Goal: Task Accomplishment & Management: Manage account settings

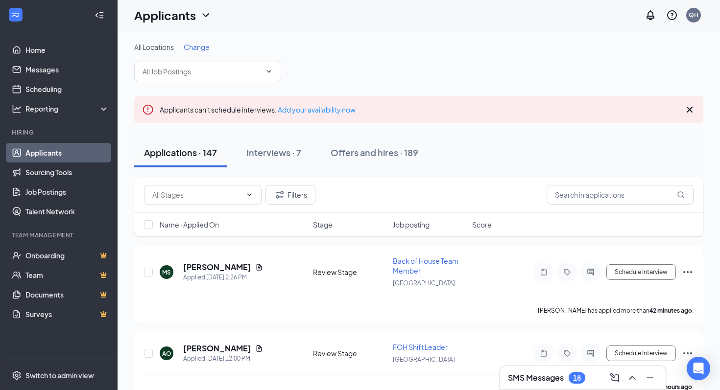
click at [200, 50] on span "Change" at bounding box center [197, 47] width 26 height 9
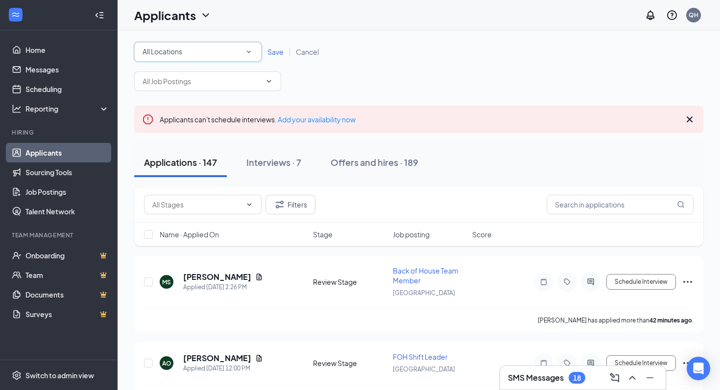
click at [200, 50] on div "All Locations" at bounding box center [197, 52] width 111 height 12
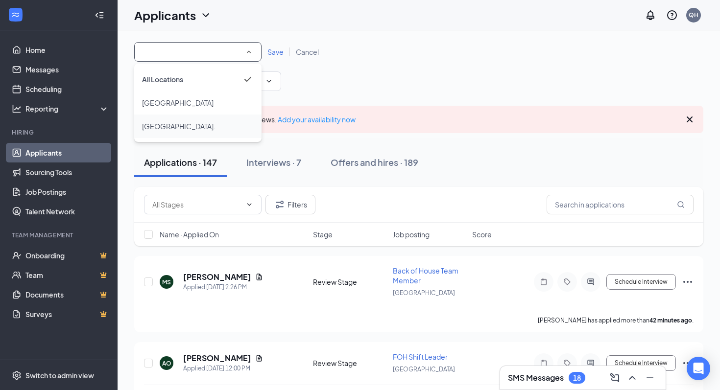
click at [186, 118] on li "[GEOGRAPHIC_DATA]." at bounding box center [197, 127] width 127 height 24
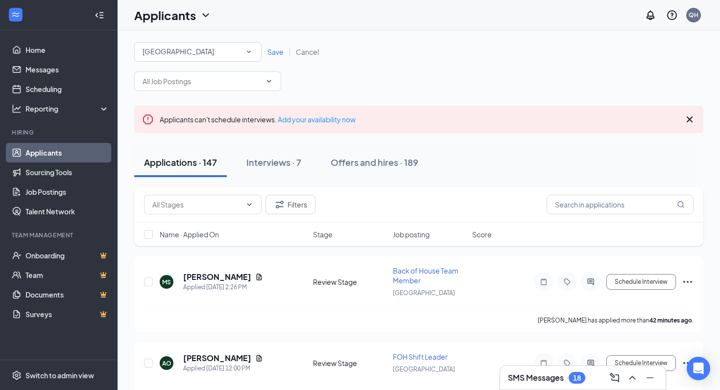
click at [275, 54] on span "Save" at bounding box center [275, 51] width 16 height 9
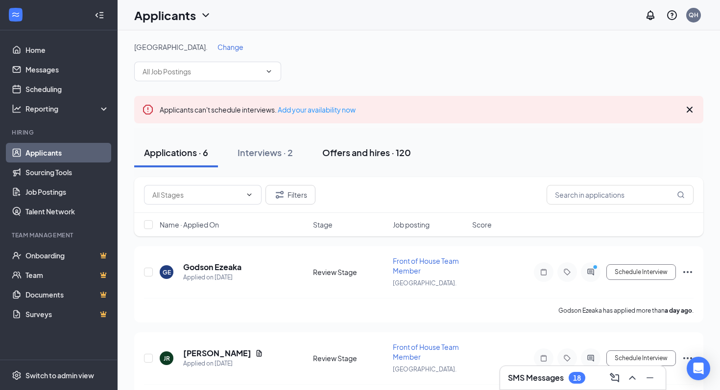
click at [365, 155] on div "Offers and hires · 120" at bounding box center [366, 152] width 89 height 12
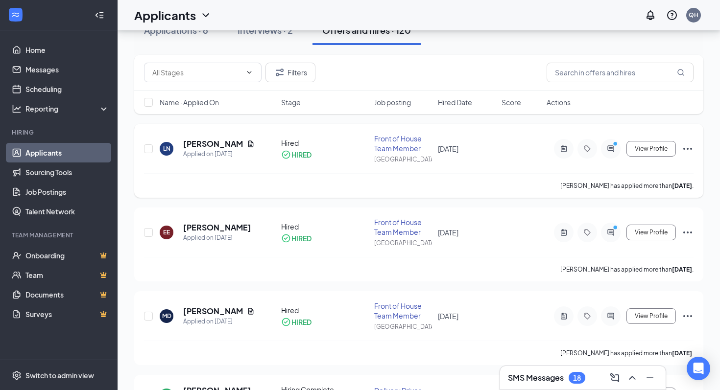
scroll to position [124, 0]
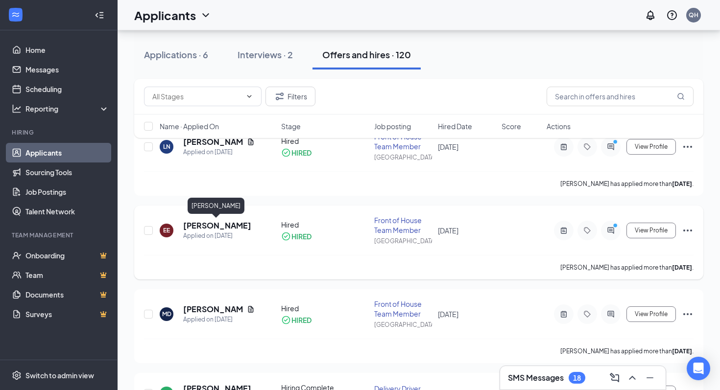
click at [222, 223] on h5 "[PERSON_NAME]" at bounding box center [217, 225] width 68 height 11
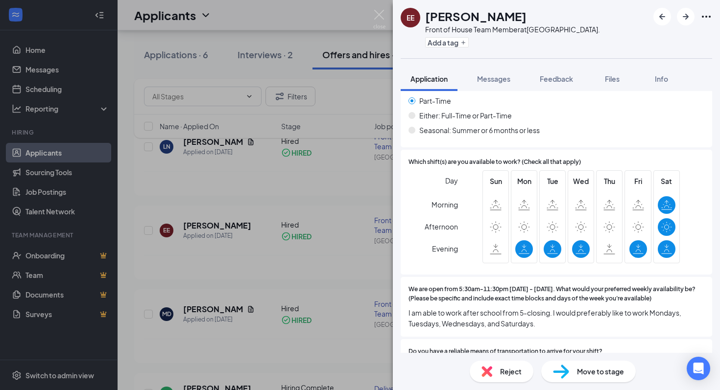
scroll to position [996, 0]
click at [539, 77] on button "Feedback" at bounding box center [556, 79] width 53 height 24
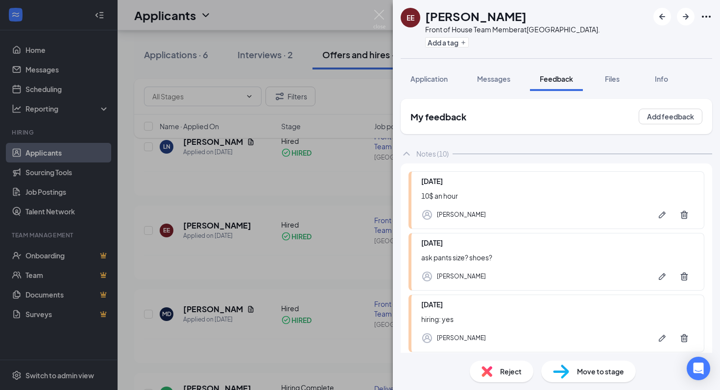
click at [260, 236] on div "EE [PERSON_NAME] Front of House Team Member at [GEOGRAPHIC_DATA]. Add a tag App…" at bounding box center [360, 195] width 720 height 390
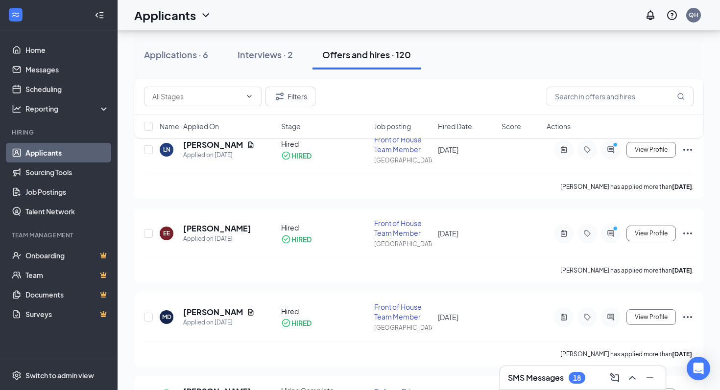
scroll to position [102, 0]
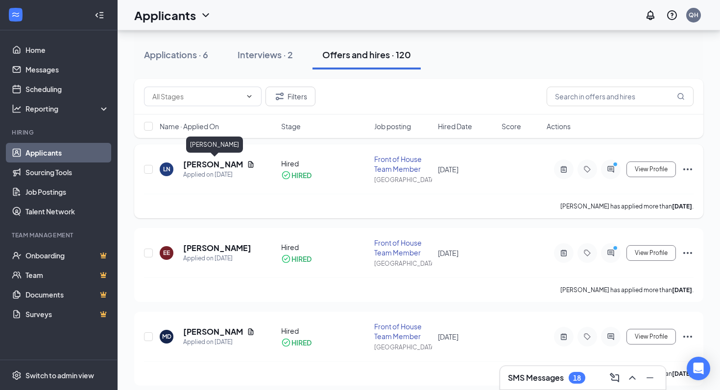
click at [223, 164] on h5 "[PERSON_NAME]" at bounding box center [213, 164] width 60 height 11
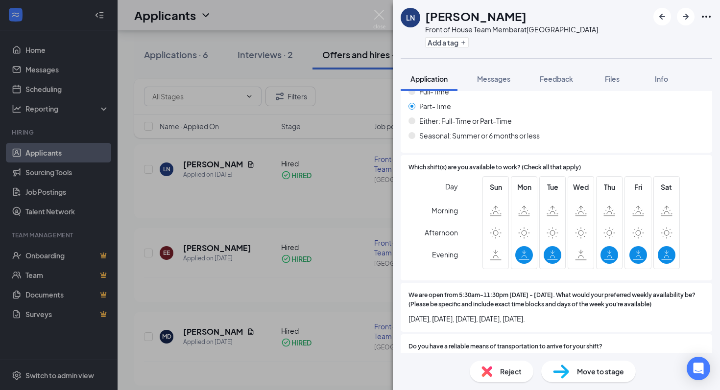
scroll to position [1036, 0]
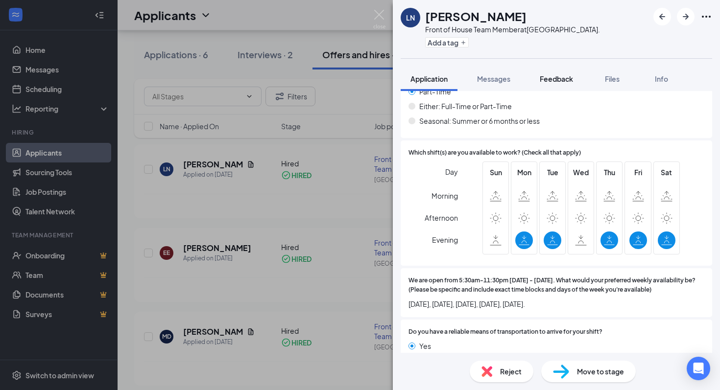
click at [554, 80] on span "Feedback" at bounding box center [556, 78] width 33 height 9
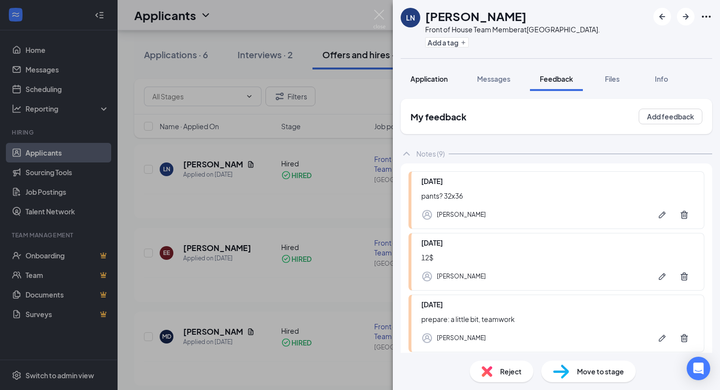
click at [430, 68] on button "Application" at bounding box center [429, 79] width 57 height 24
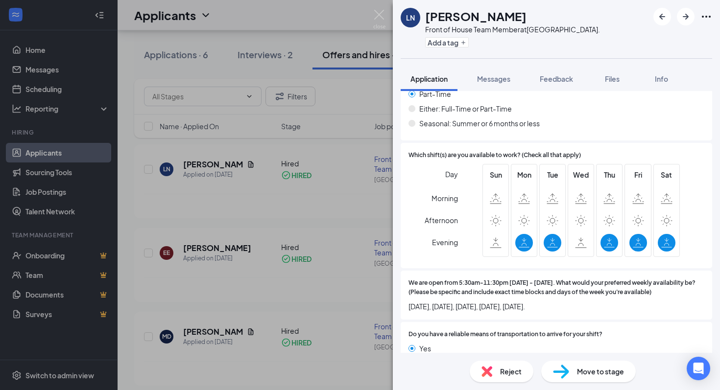
scroll to position [1032, 0]
click at [556, 81] on span "Feedback" at bounding box center [556, 78] width 33 height 9
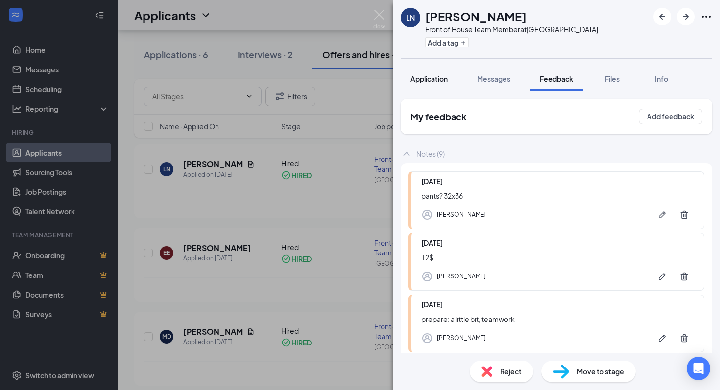
click at [437, 82] on span "Application" at bounding box center [428, 78] width 37 height 9
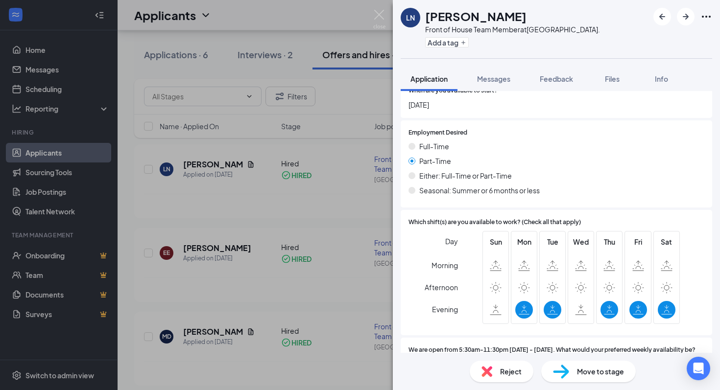
scroll to position [983, 0]
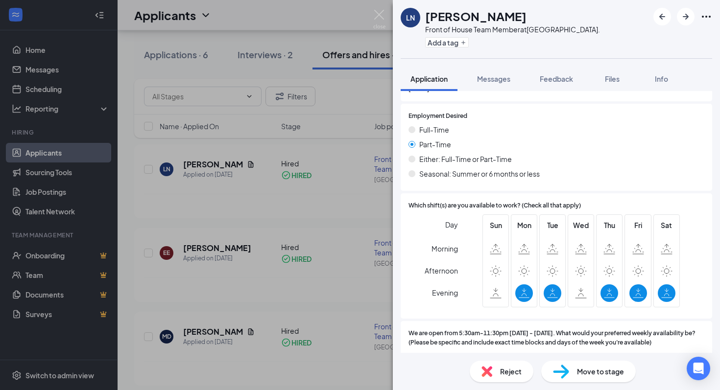
click at [318, 224] on div "LN [PERSON_NAME] Front of House Team Member at [GEOGRAPHIC_DATA]. Add a tag App…" at bounding box center [360, 195] width 720 height 390
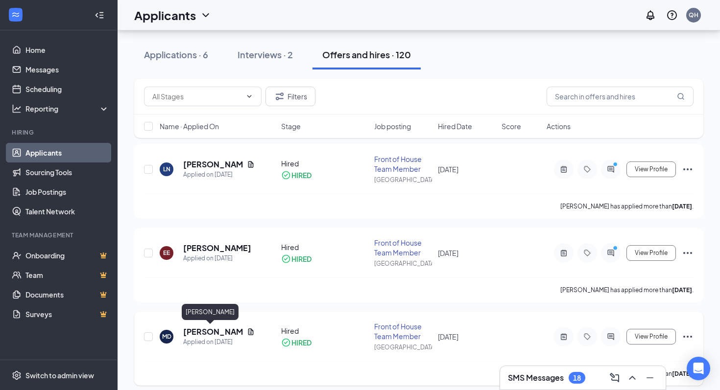
click at [201, 330] on h5 "[PERSON_NAME]" at bounding box center [213, 332] width 60 height 11
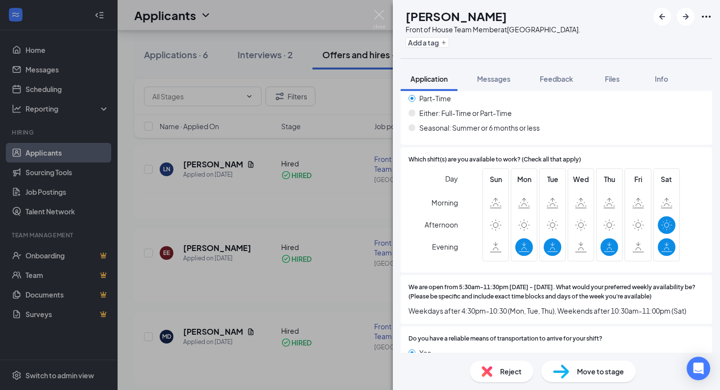
scroll to position [1098, 0]
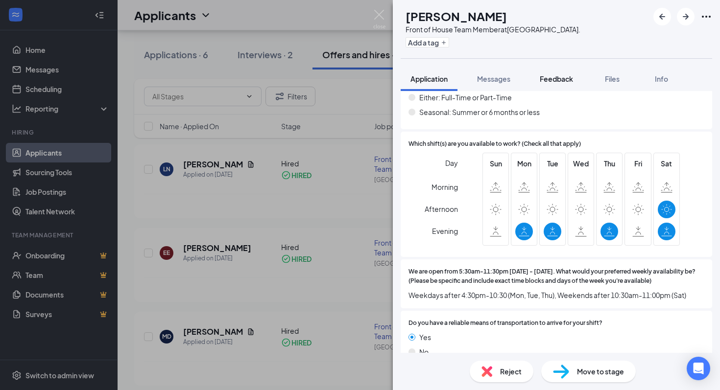
click at [547, 81] on span "Feedback" at bounding box center [556, 78] width 33 height 9
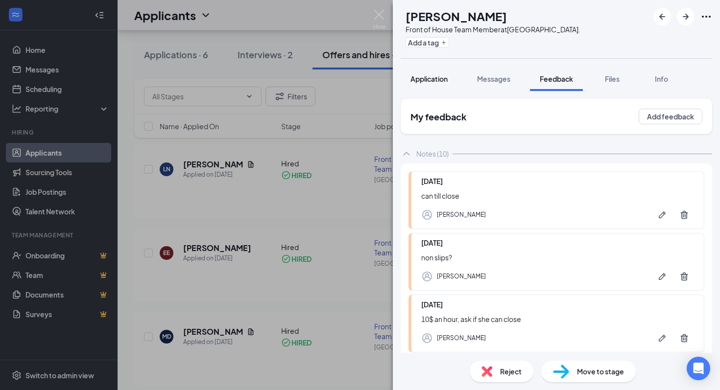
click at [439, 85] on button "Application" at bounding box center [429, 79] width 57 height 24
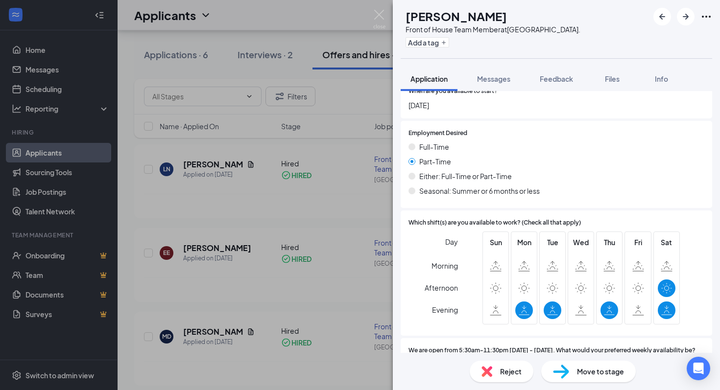
scroll to position [1062, 0]
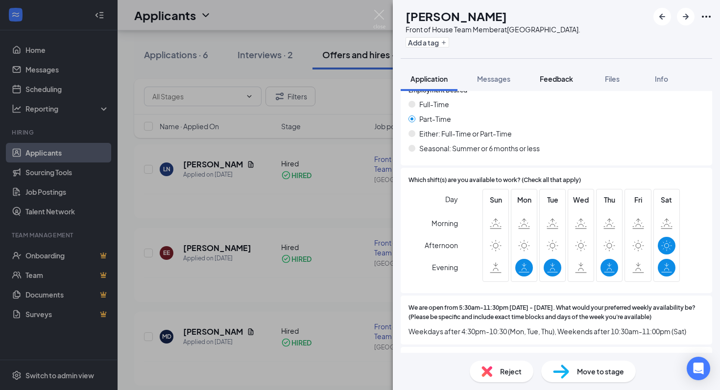
click at [547, 82] on span "Feedback" at bounding box center [556, 78] width 33 height 9
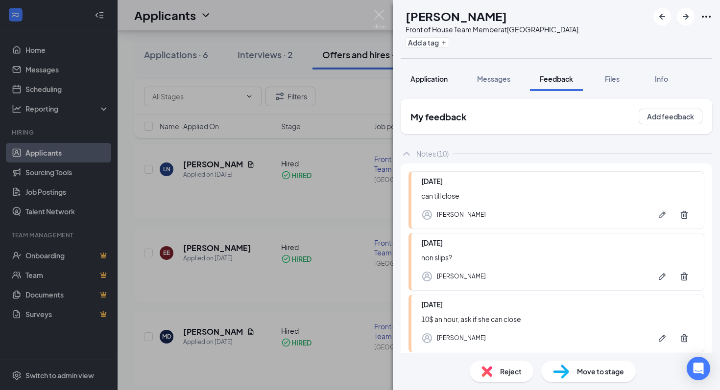
click at [429, 76] on span "Application" at bounding box center [428, 78] width 37 height 9
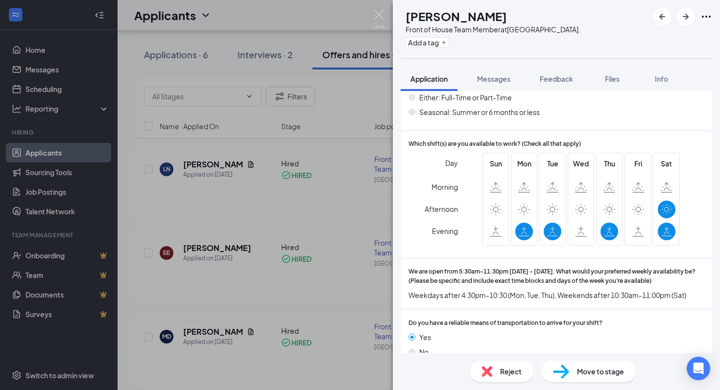
scroll to position [1094, 0]
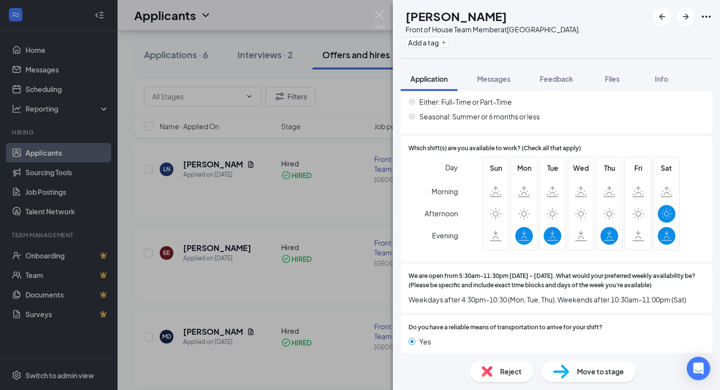
click at [277, 215] on div "MD [PERSON_NAME] Front of House Team Member at [GEOGRAPHIC_DATA]. Add a tag App…" at bounding box center [360, 195] width 720 height 390
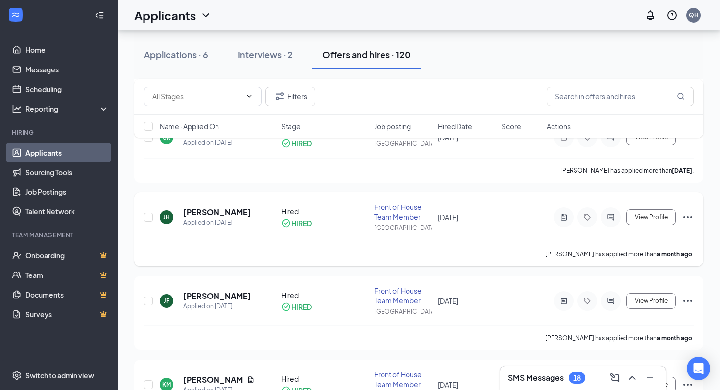
scroll to position [405, 0]
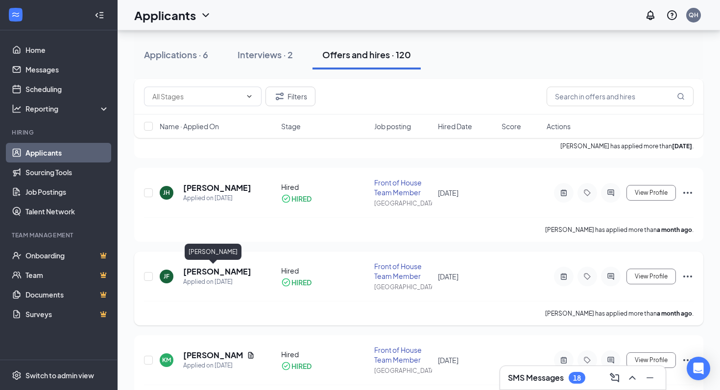
click at [212, 271] on h5 "[PERSON_NAME]" at bounding box center [217, 271] width 68 height 11
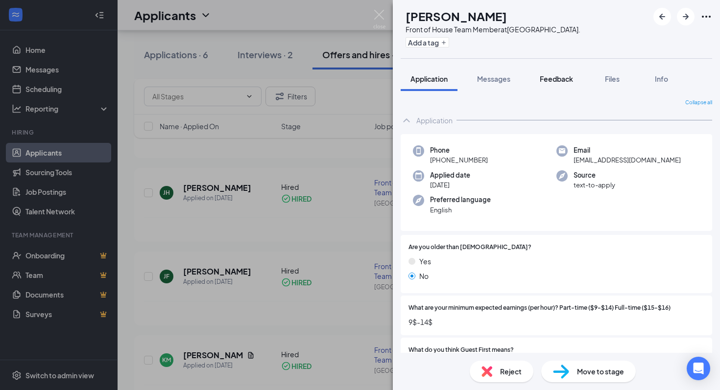
click at [548, 71] on button "Feedback" at bounding box center [556, 79] width 53 height 24
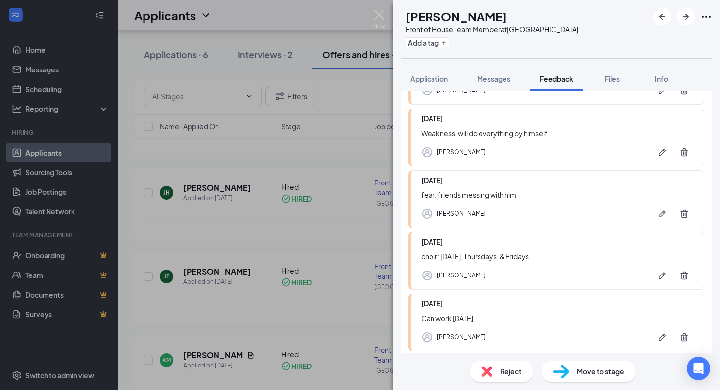
scroll to position [327, 0]
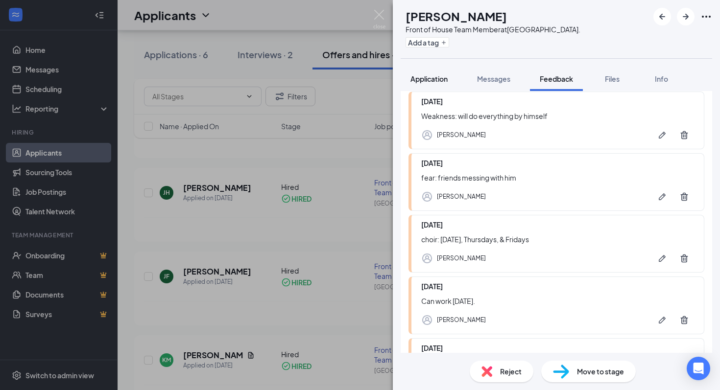
click at [443, 78] on span "Application" at bounding box center [428, 78] width 37 height 9
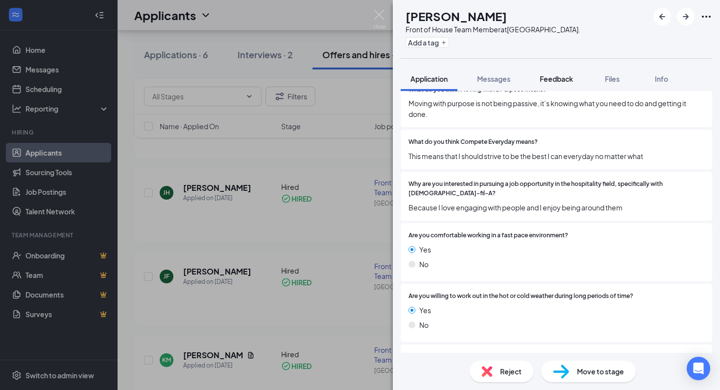
scroll to position [314, 0]
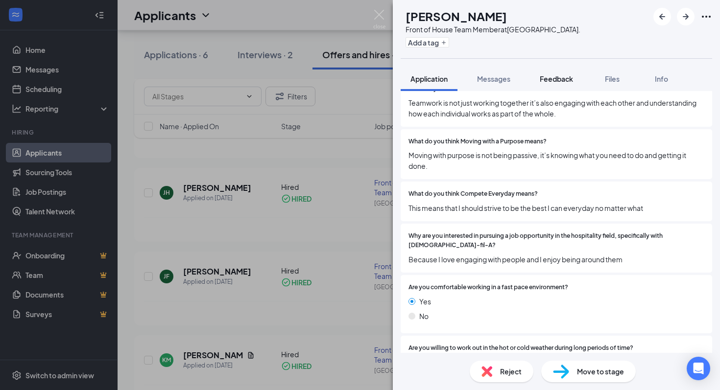
click at [552, 77] on span "Feedback" at bounding box center [556, 78] width 33 height 9
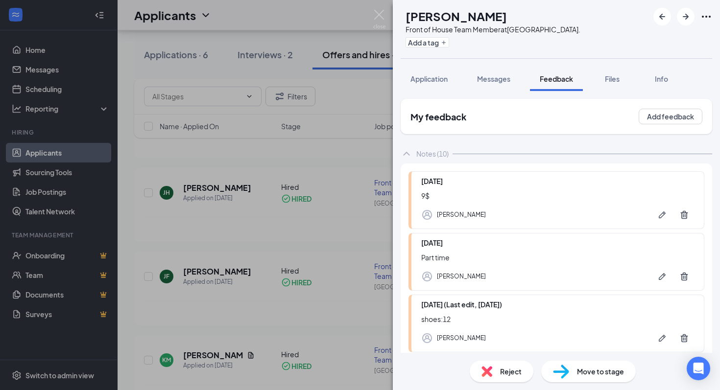
click at [342, 167] on div "[PERSON_NAME] Front of House Team Member at [GEOGRAPHIC_DATA]. Add a tag Applic…" at bounding box center [360, 195] width 720 height 390
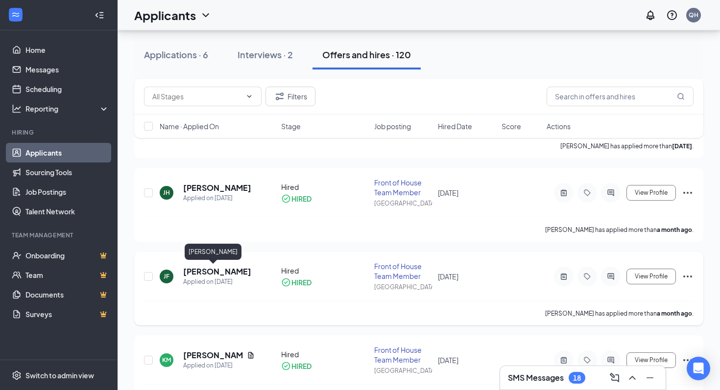
click at [206, 271] on h5 "[PERSON_NAME]" at bounding box center [217, 271] width 68 height 11
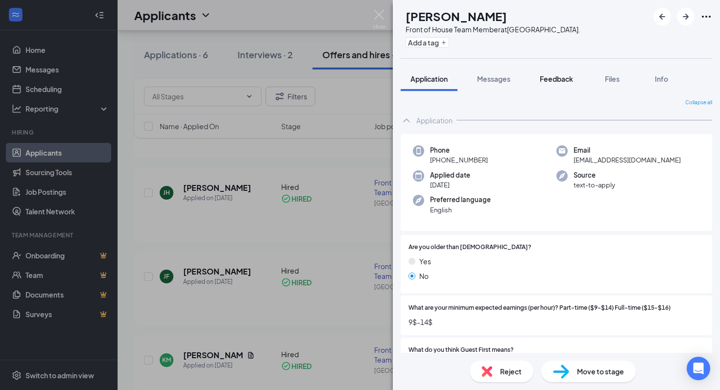
click at [563, 79] on span "Feedback" at bounding box center [556, 78] width 33 height 9
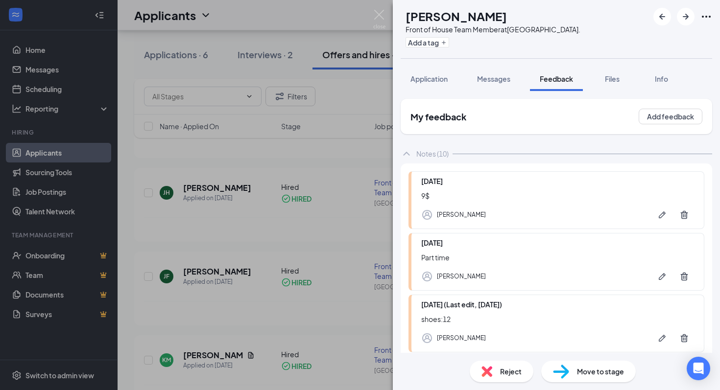
click at [343, 181] on div "[PERSON_NAME] Front of House Team Member at [GEOGRAPHIC_DATA]. Add a tag Applic…" at bounding box center [360, 195] width 720 height 390
